Goal: Transaction & Acquisition: Obtain resource

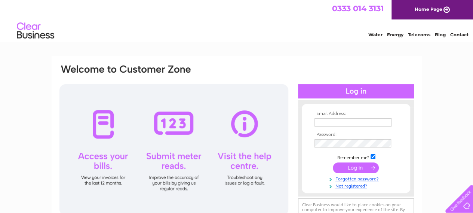
type input "[PERSON_NAME][EMAIL_ADDRESS][PERSON_NAME][DOMAIN_NAME]"
click at [373, 170] on input "submit" at bounding box center [356, 167] width 46 height 10
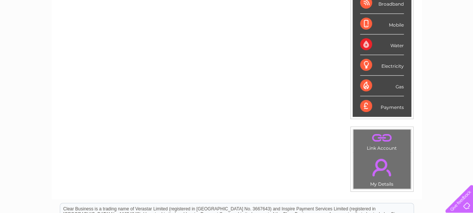
scroll to position [37, 0]
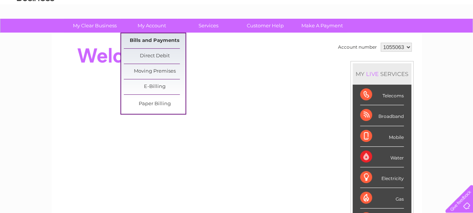
click at [152, 48] on link "Bills and Payments" at bounding box center [155, 40] width 62 height 15
click at [153, 42] on link "Bills and Payments" at bounding box center [155, 40] width 62 height 15
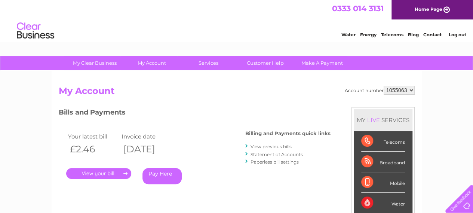
click at [389, 94] on select "1055063 1055064 2035443" at bounding box center [398, 90] width 31 height 9
select select "1055064"
click at [383, 86] on select "1055063 1055064 2035443" at bounding box center [398, 90] width 31 height 9
click at [105, 172] on link "." at bounding box center [98, 173] width 65 height 11
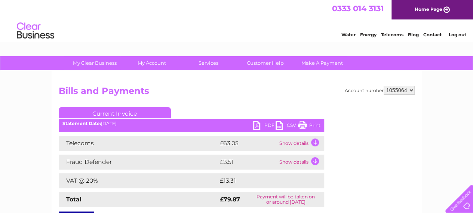
click at [253, 124] on link "PDF" at bounding box center [264, 126] width 22 height 11
click at [396, 93] on select "1055063 1055064 2035443" at bounding box center [398, 90] width 31 height 9
select select "2035443"
click at [383, 86] on select "1055063 1055064 2035443" at bounding box center [398, 90] width 31 height 9
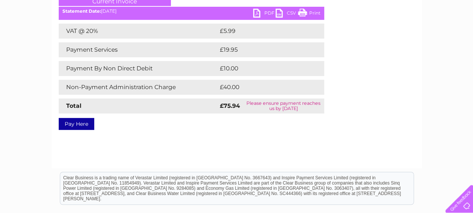
scroll to position [75, 0]
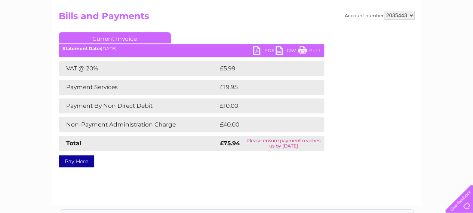
click at [260, 50] on link "PDF" at bounding box center [264, 51] width 22 height 11
drag, startPoint x: 258, startPoint y: 49, endPoint x: 240, endPoint y: 33, distance: 23.8
click at [240, 33] on ul "Current Invoice" at bounding box center [191, 39] width 265 height 14
click at [269, 49] on link "PDF" at bounding box center [264, 51] width 22 height 11
click at [404, 16] on select "1055063 1055064 2035443" at bounding box center [398, 15] width 31 height 9
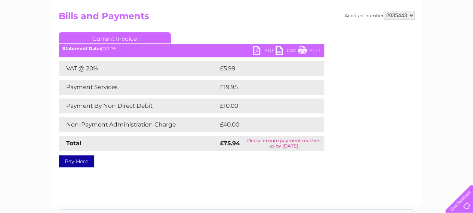
click at [405, 18] on select "1055063 1055064 2035443" at bounding box center [398, 15] width 31 height 9
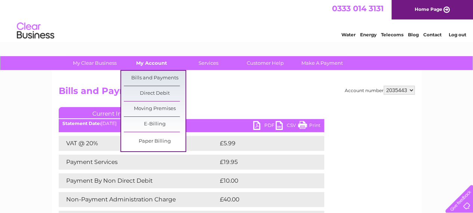
click at [150, 65] on link "My Account" at bounding box center [152, 63] width 62 height 14
click at [148, 77] on link "Bills and Payments" at bounding box center [155, 78] width 62 height 15
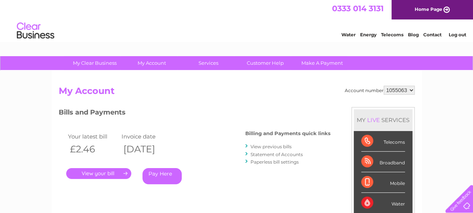
click at [408, 92] on select "1055063 1055064 2035443" at bounding box center [398, 90] width 31 height 9
select select "2035443"
click at [383, 86] on select "1055063 1055064 2035443" at bounding box center [398, 90] width 31 height 9
click at [271, 148] on link "View previous bills" at bounding box center [270, 146] width 41 height 6
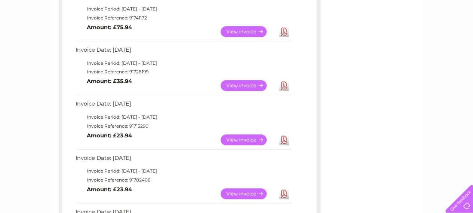
scroll to position [75, 0]
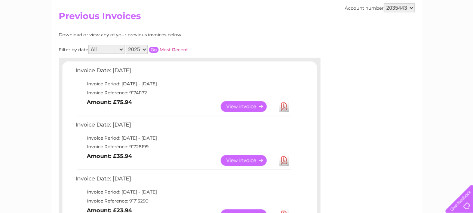
click at [243, 157] on link "View" at bounding box center [247, 160] width 55 height 11
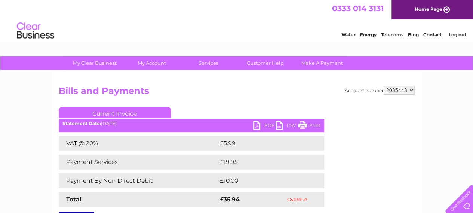
click at [253, 124] on link "PDF" at bounding box center [264, 126] width 22 height 11
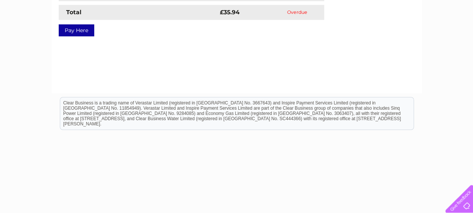
scroll to position [37, 0]
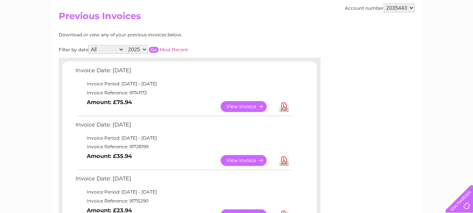
click at [249, 162] on link "View" at bounding box center [247, 160] width 55 height 11
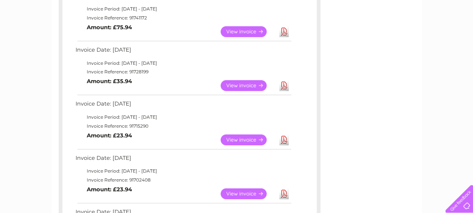
click at [232, 139] on link "View" at bounding box center [247, 139] width 55 height 11
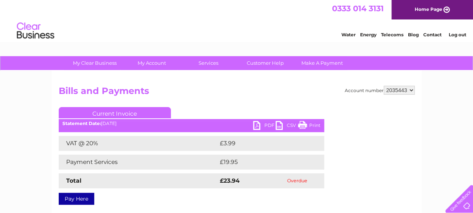
click at [264, 128] on link "PDF" at bounding box center [264, 126] width 22 height 11
